Goal: Find specific page/section

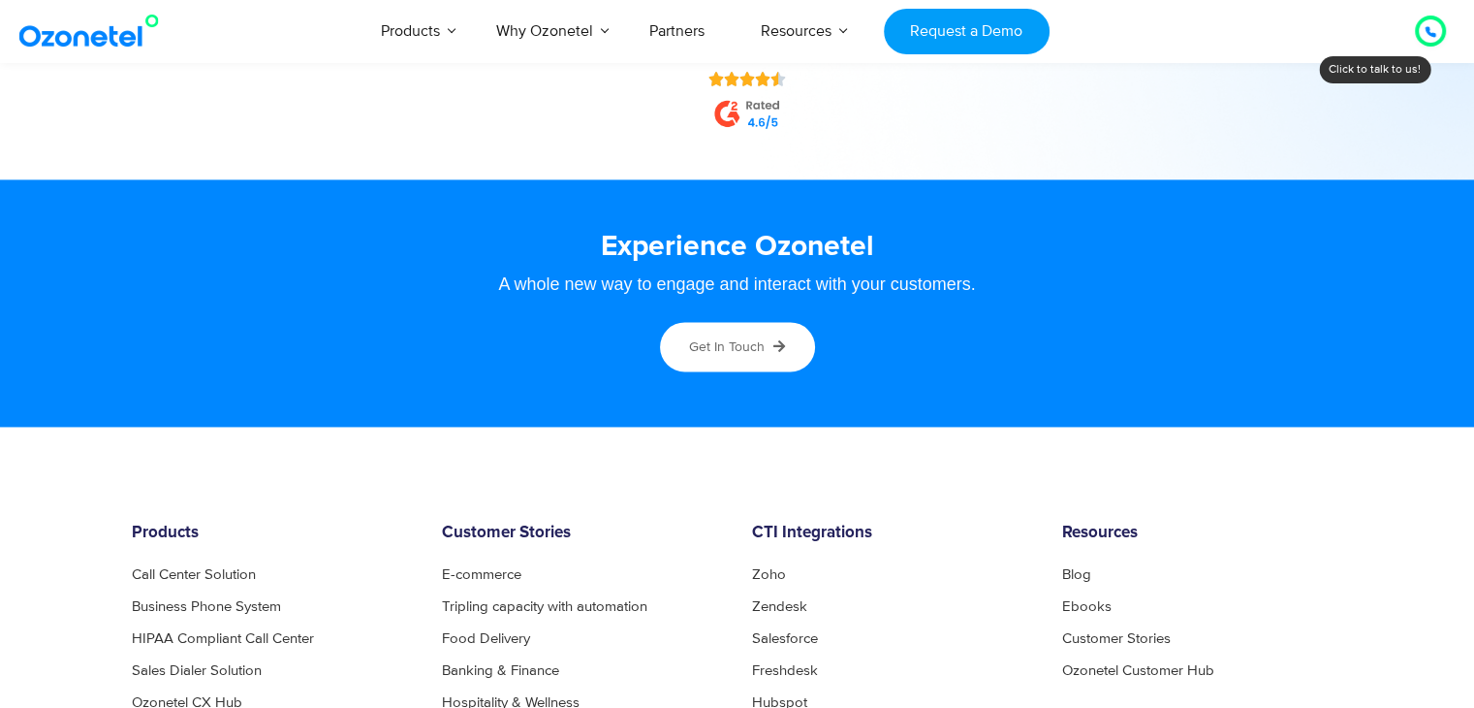
scroll to position [10685, 0]
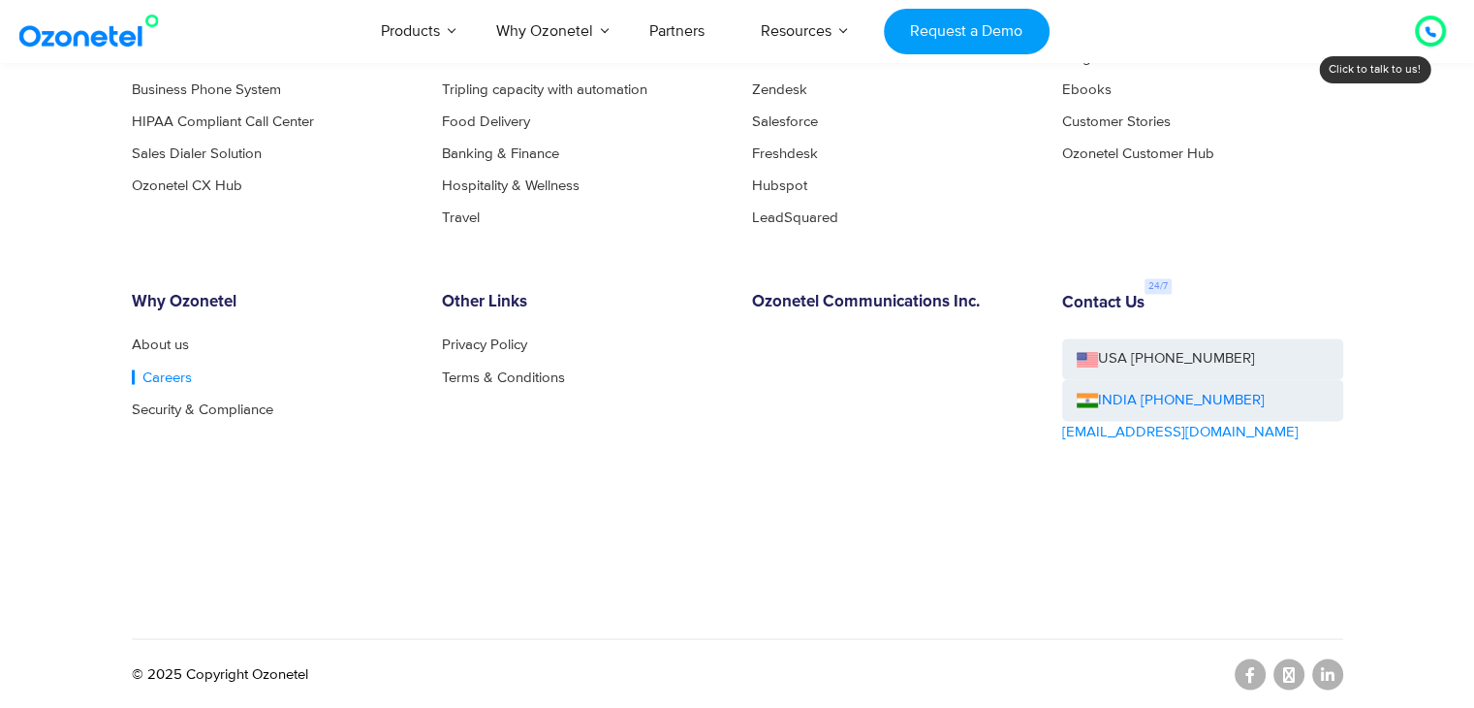
click at [150, 373] on link "Careers" at bounding box center [162, 376] width 60 height 15
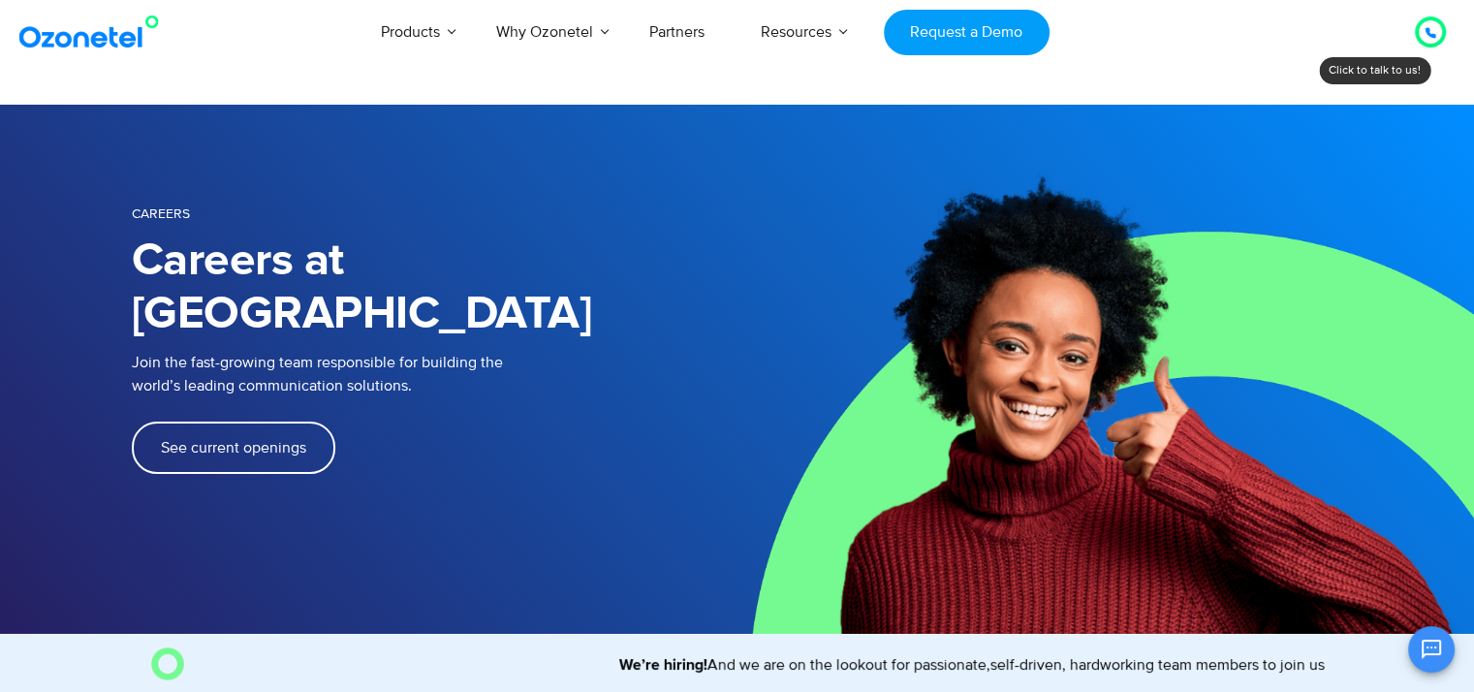
click at [205, 422] on link "See current openings" at bounding box center [234, 448] width 204 height 52
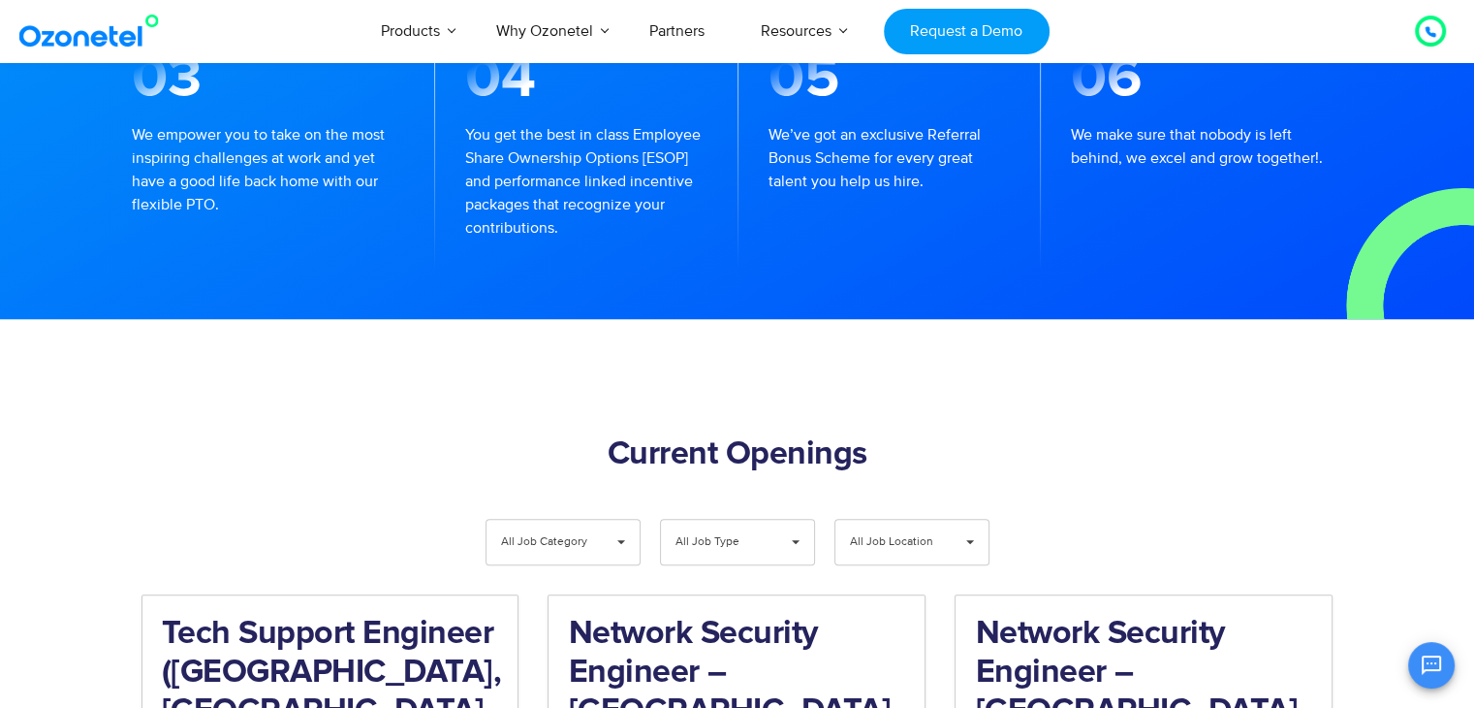
scroll to position [1635, 0]
